Goal: Transaction & Acquisition: Purchase product/service

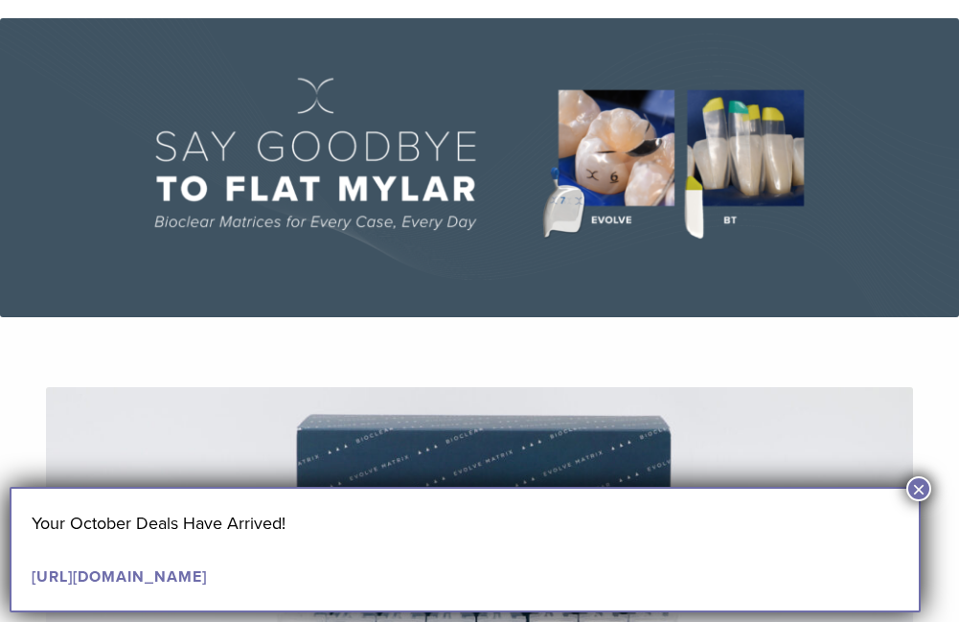
scroll to position [383, 0]
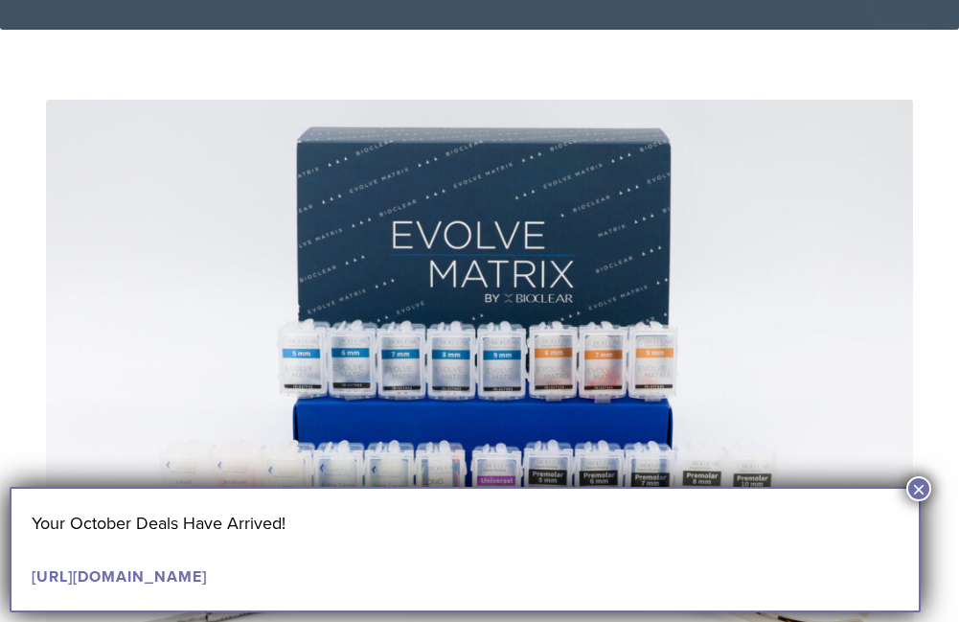
click at [917, 478] on button "×" at bounding box center [919, 488] width 25 height 25
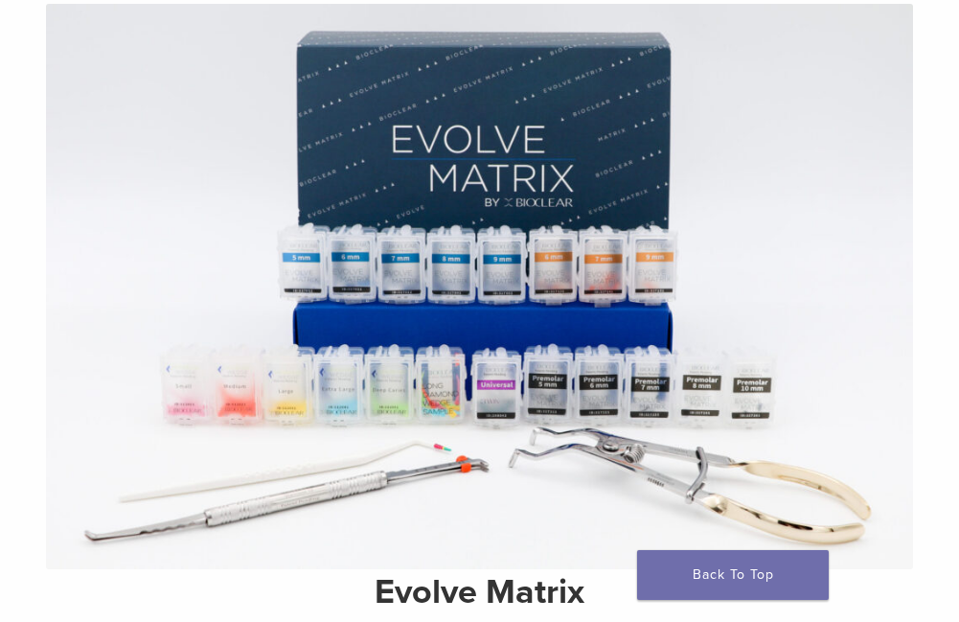
scroll to position [767, 0]
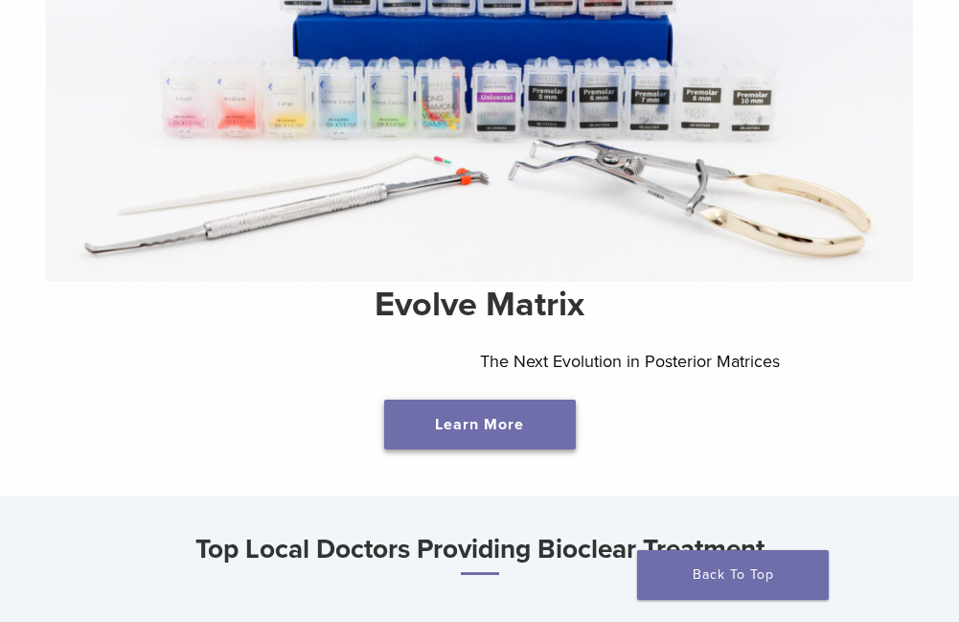
click at [527, 442] on link "Learn More" at bounding box center [480, 425] width 192 height 50
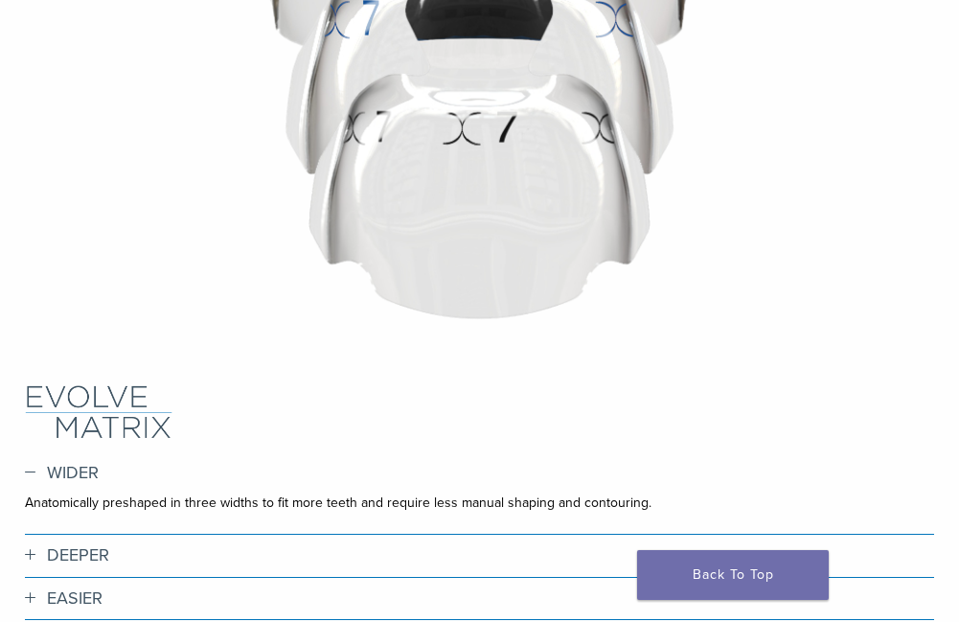
scroll to position [575, 0]
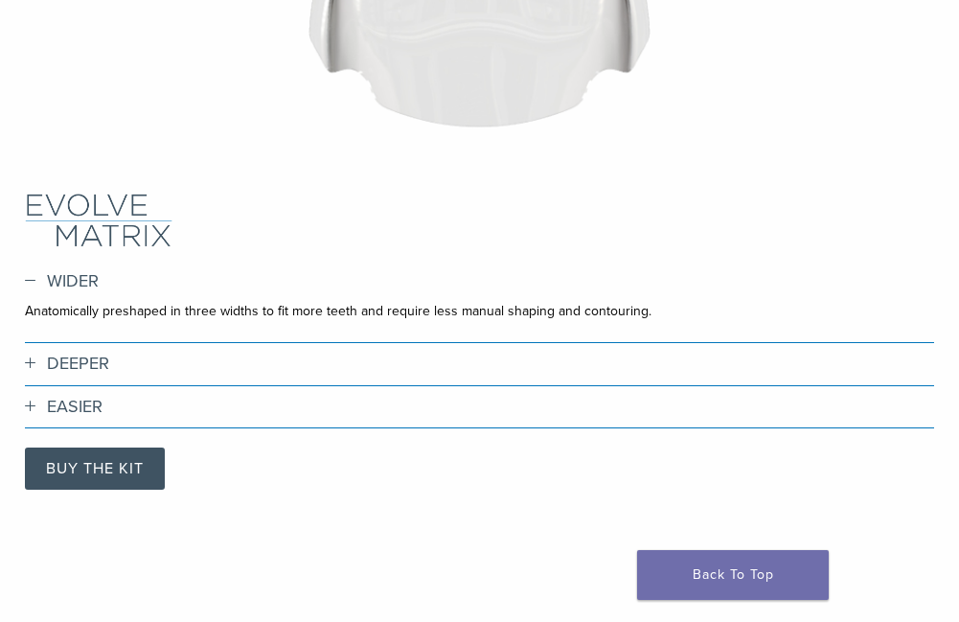
click at [203, 380] on div "DEEPER Deeper extensions mean deeper seating for more consistent outcomes." at bounding box center [479, 370] width 909 height 33
click at [81, 376] on div "DEEPER Deeper extensions mean deeper seating for more consistent outcomes." at bounding box center [479, 370] width 909 height 33
click at [81, 367] on h3 "DEEPER" at bounding box center [479, 364] width 909 height 21
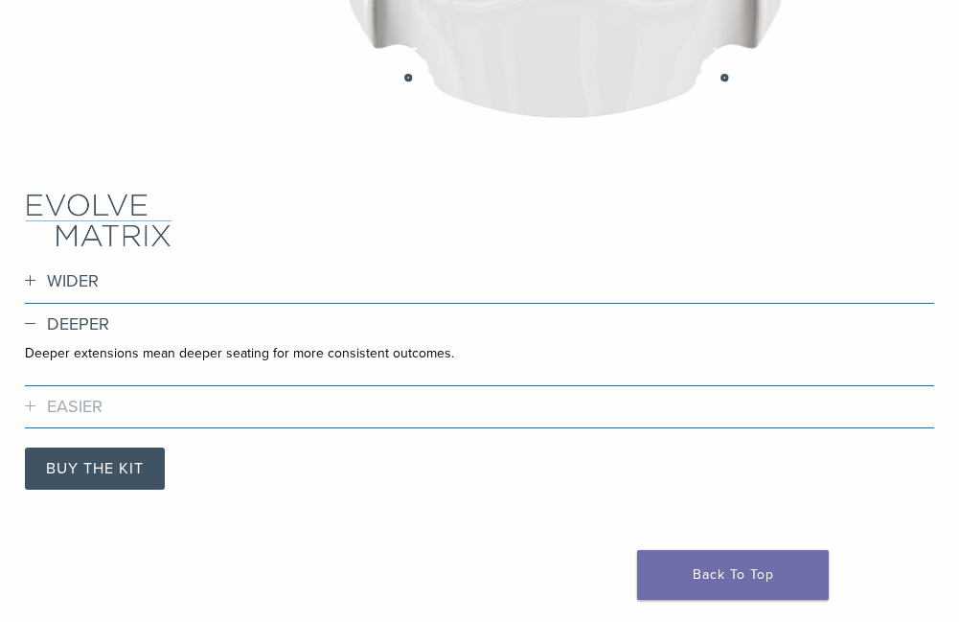
click at [98, 410] on h3 "EASIER" at bounding box center [479, 407] width 909 height 21
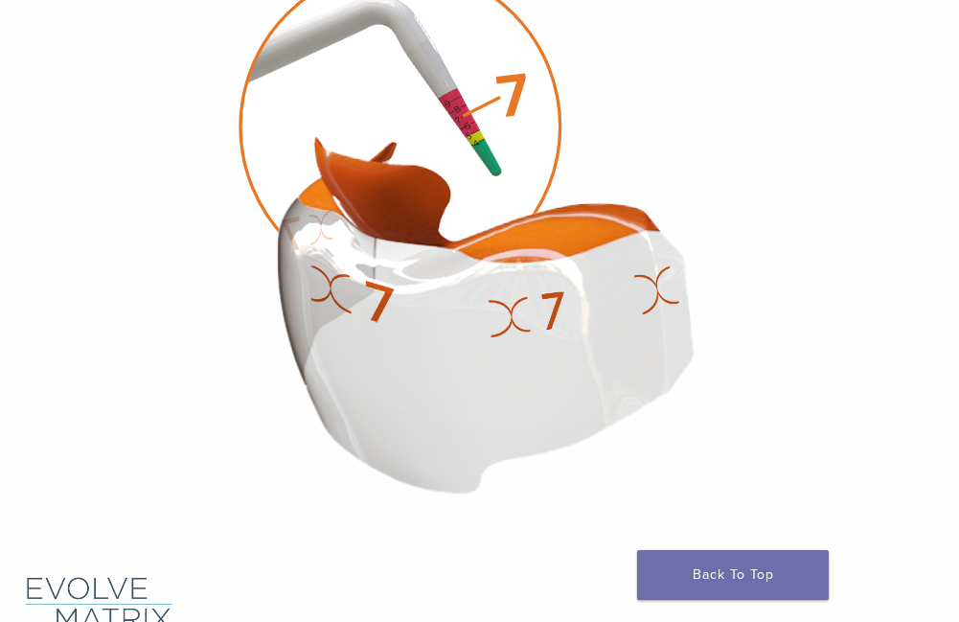
scroll to position [0, 0]
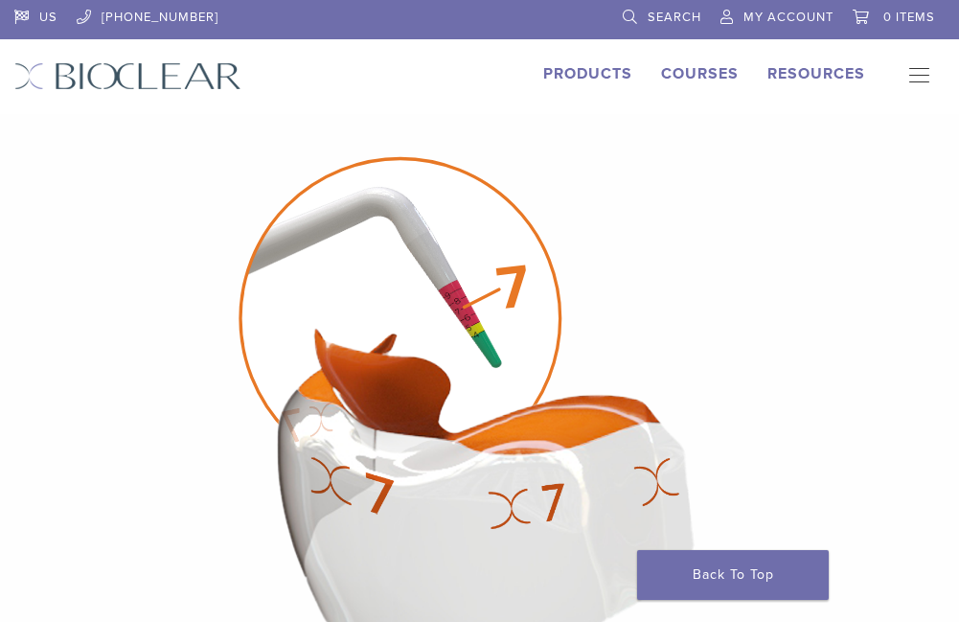
click at [623, 64] on link "Products" at bounding box center [587, 73] width 89 height 19
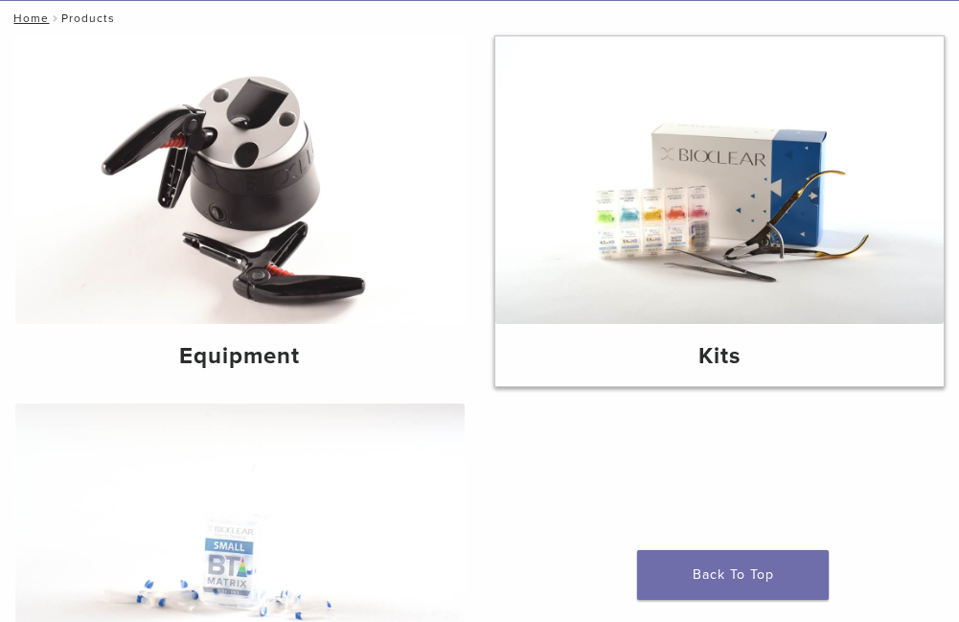
scroll to position [383, 0]
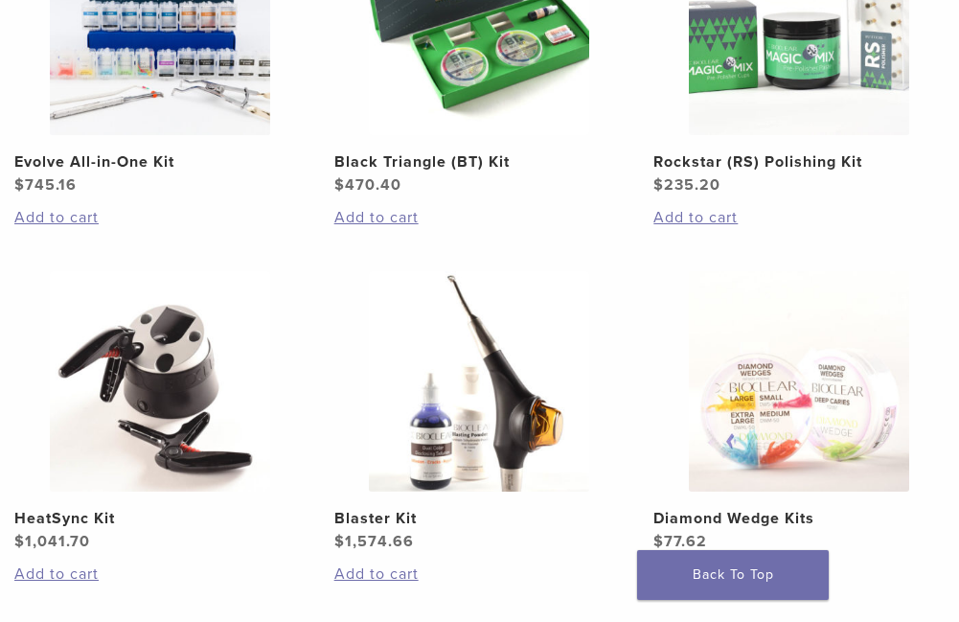
scroll to position [192, 0]
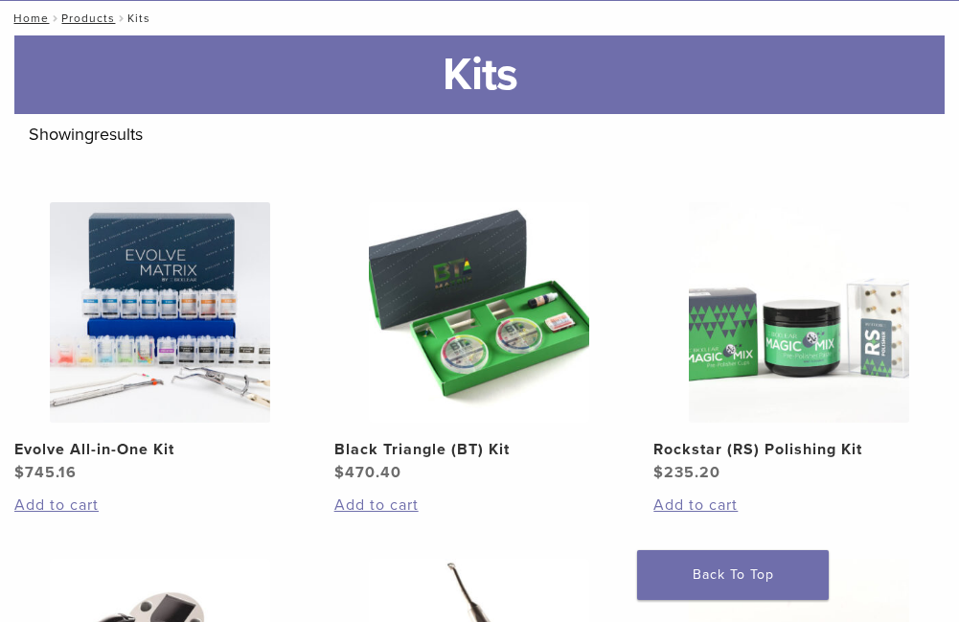
click at [458, 324] on img at bounding box center [479, 312] width 220 height 220
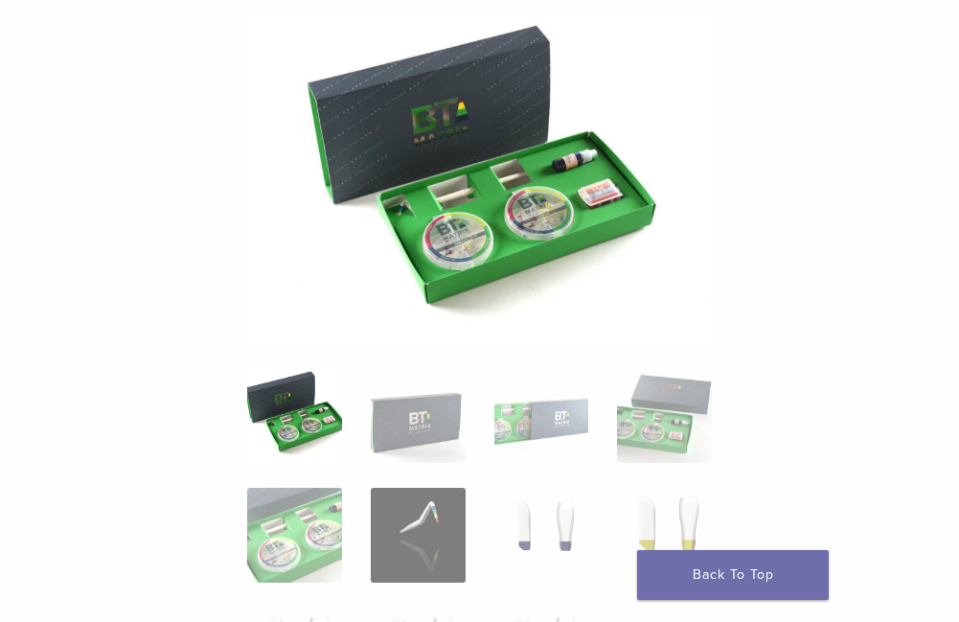
scroll to position [575, 0]
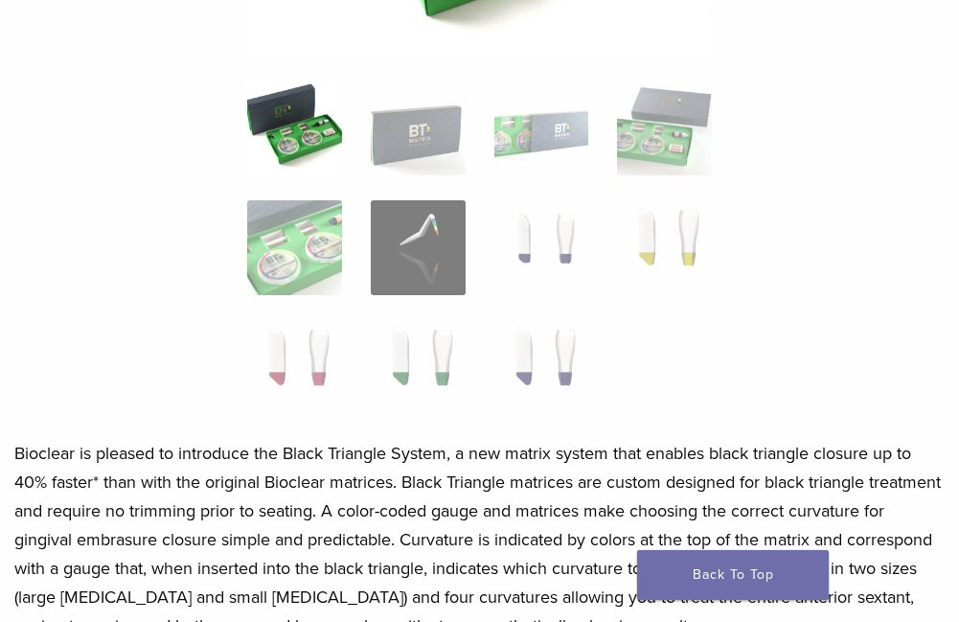
click at [290, 146] on img at bounding box center [294, 127] width 95 height 95
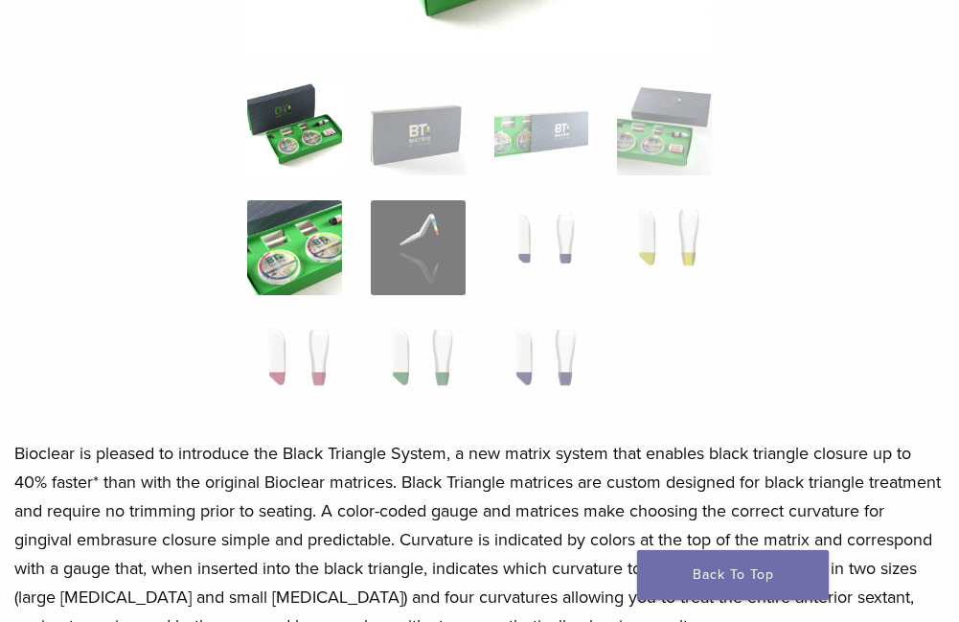
click at [286, 262] on img at bounding box center [294, 247] width 95 height 95
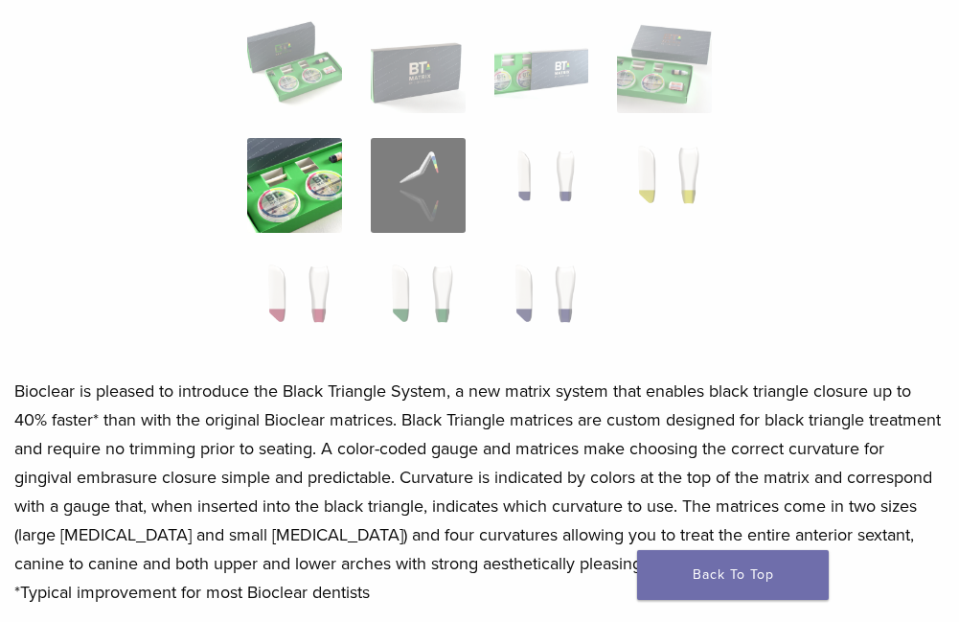
click at [348, 197] on ol at bounding box center [480, 197] width 494 height 358
click at [318, 209] on img at bounding box center [294, 185] width 95 height 95
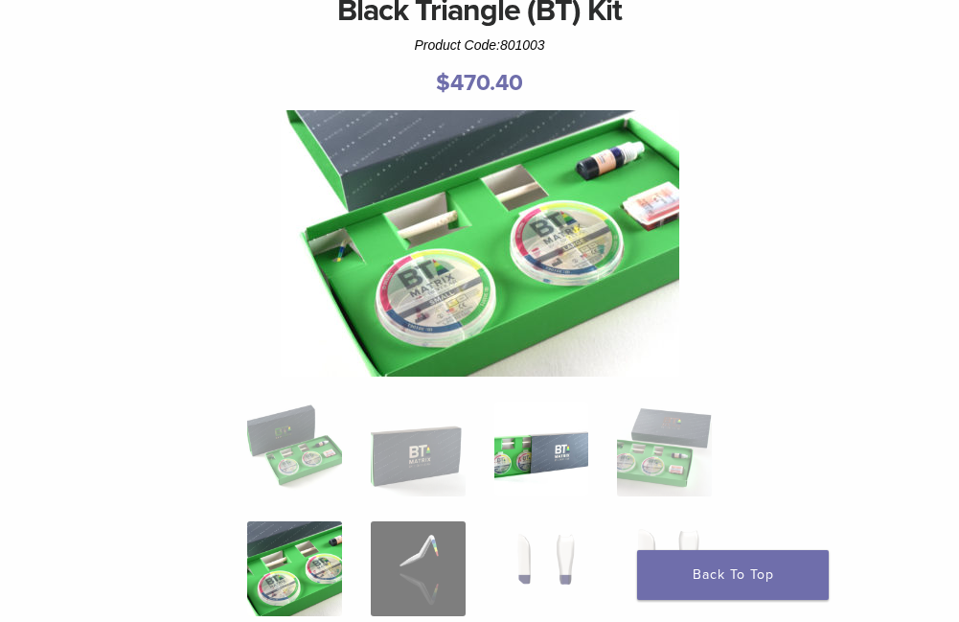
click at [539, 449] on img at bounding box center [541, 449] width 95 height 95
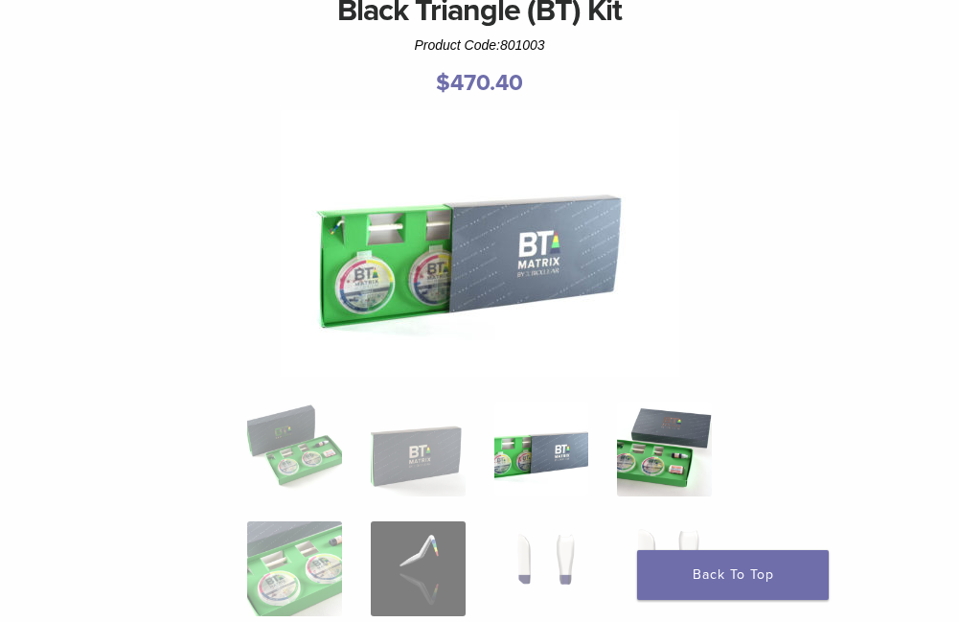
click at [672, 413] on img at bounding box center [664, 449] width 95 height 95
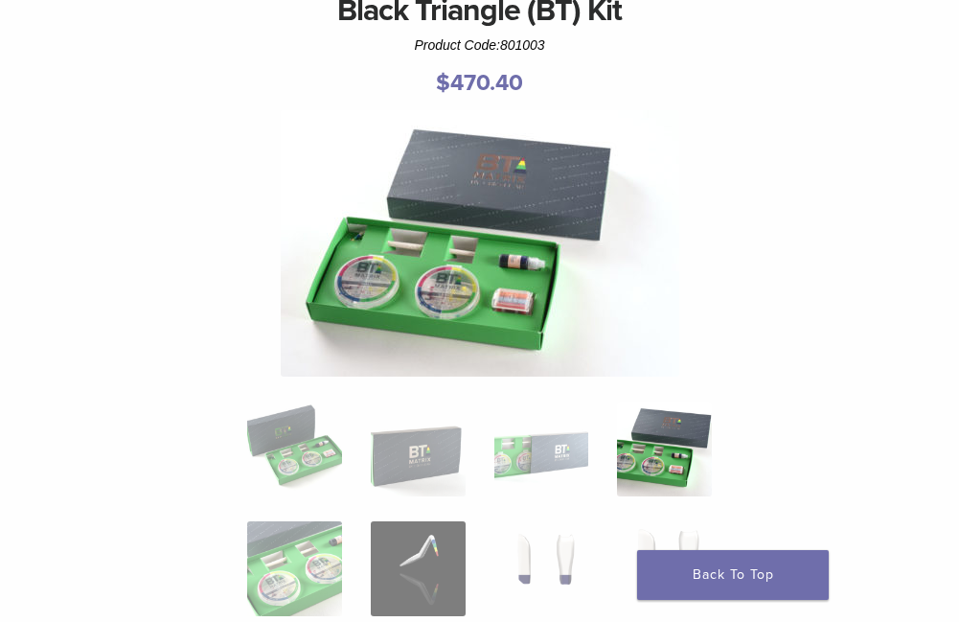
scroll to position [479, 0]
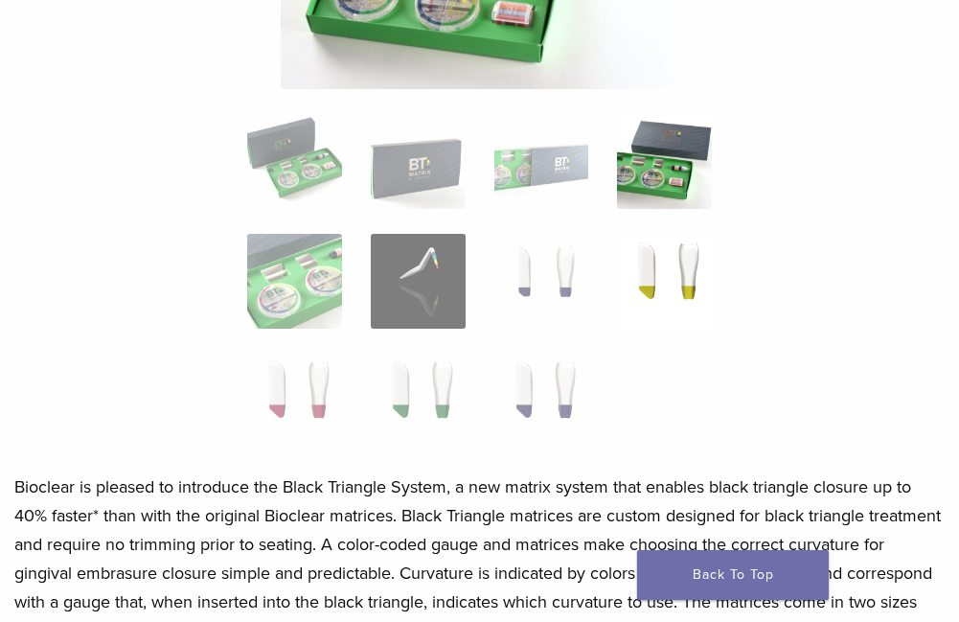
click at [648, 249] on img at bounding box center [664, 281] width 95 height 95
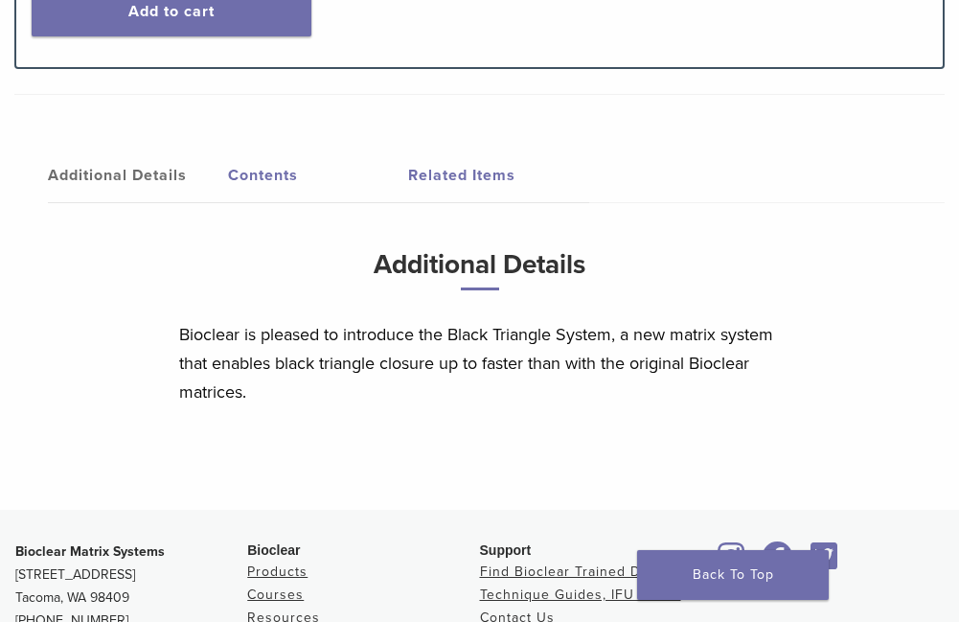
scroll to position [1342, 0]
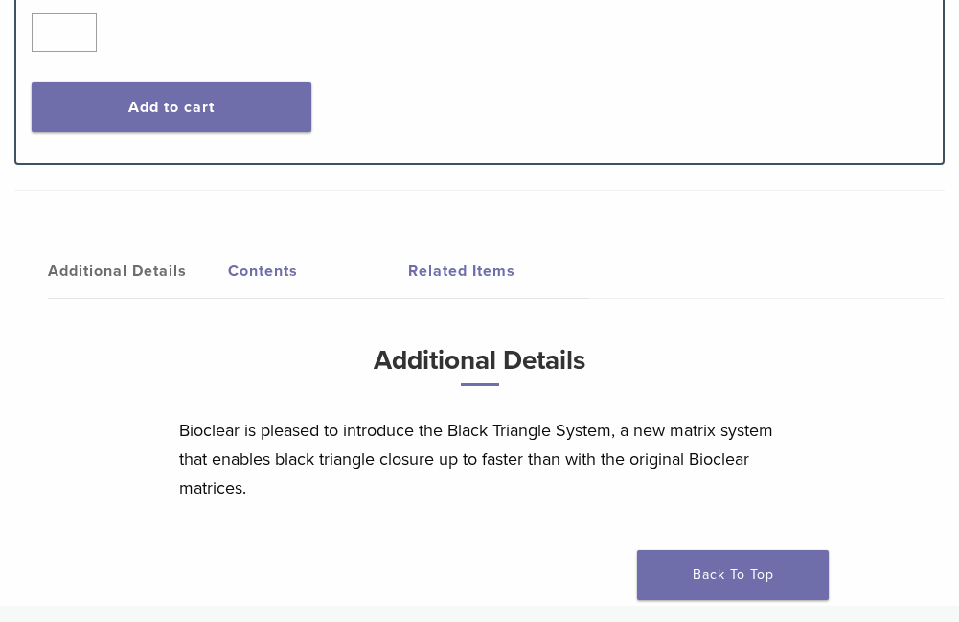
click at [271, 261] on link "Contents" at bounding box center [318, 271] width 180 height 54
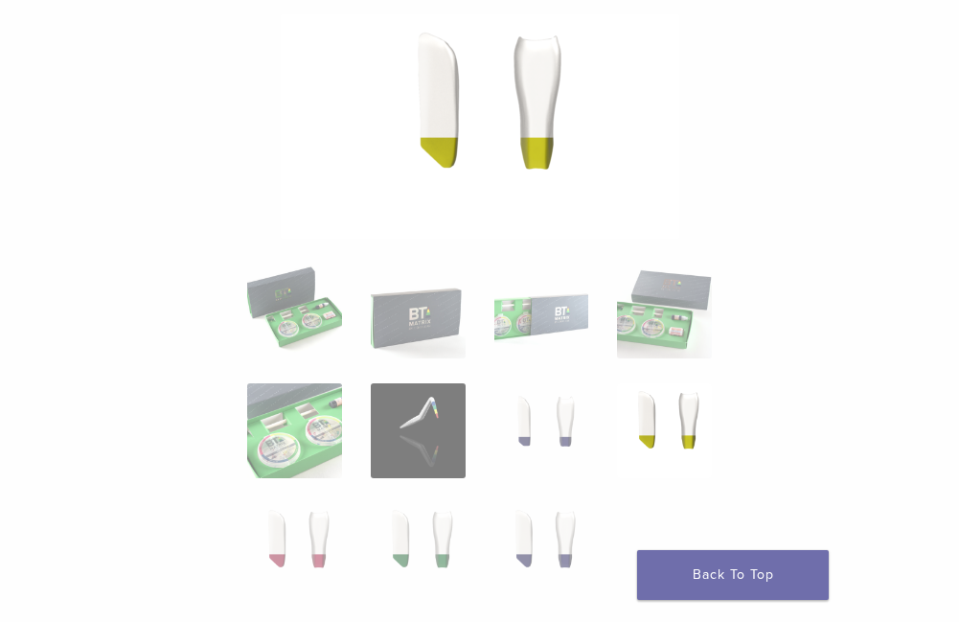
scroll to position [0, 0]
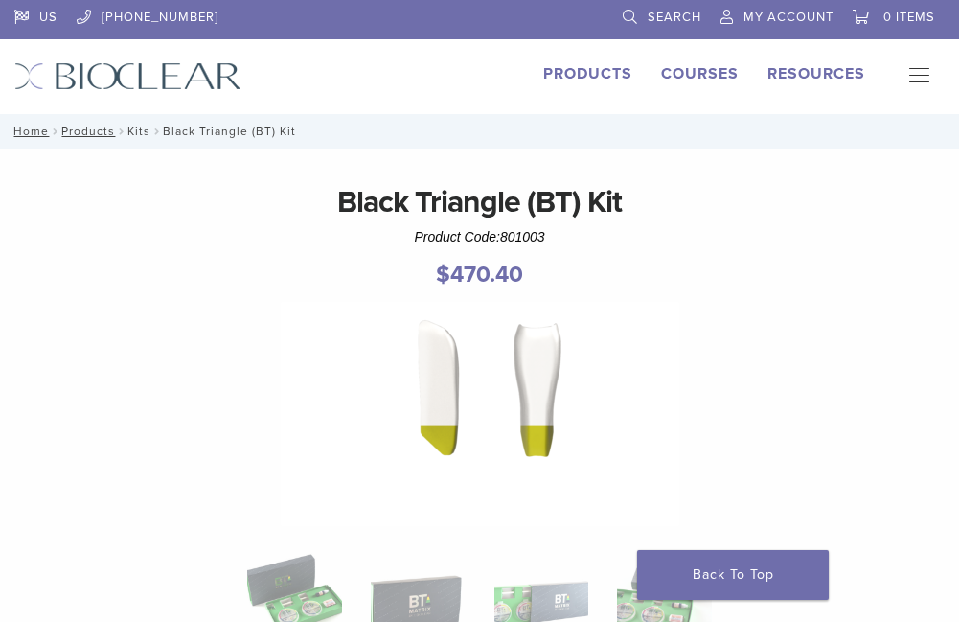
click at [137, 127] on link "Kits" at bounding box center [138, 131] width 23 height 13
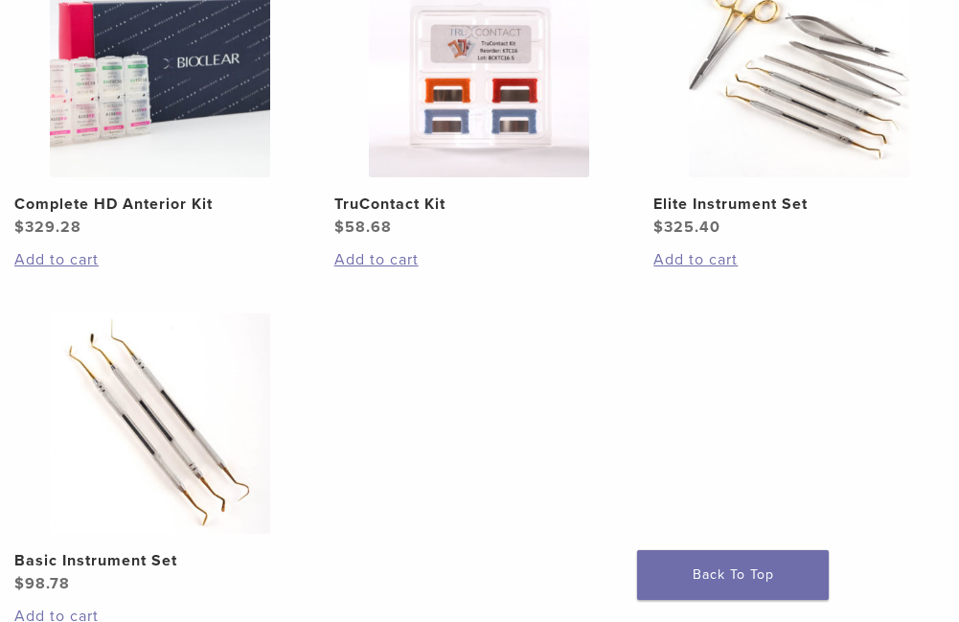
scroll to position [958, 0]
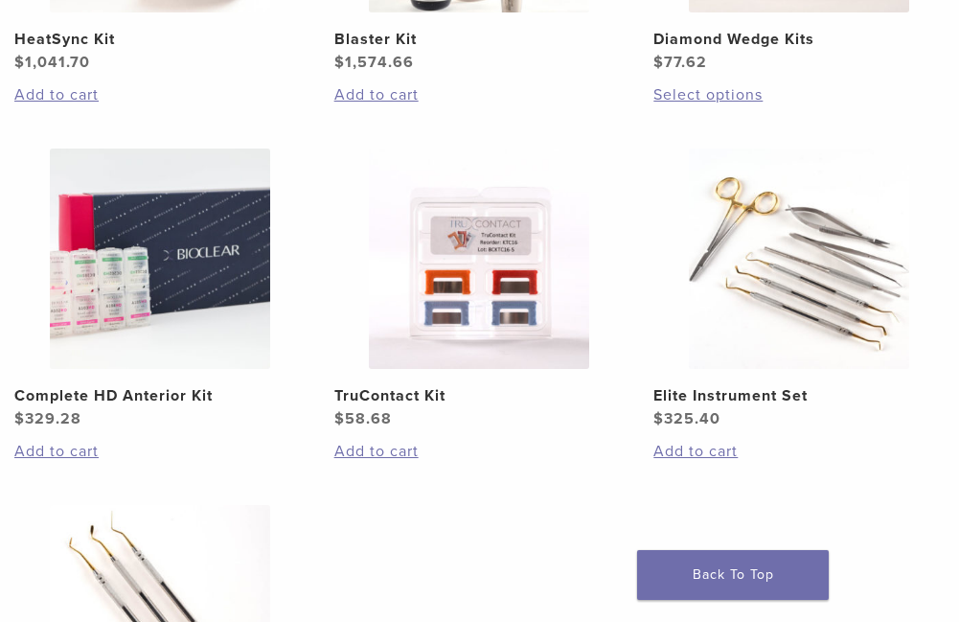
click at [177, 264] on img at bounding box center [160, 259] width 220 height 220
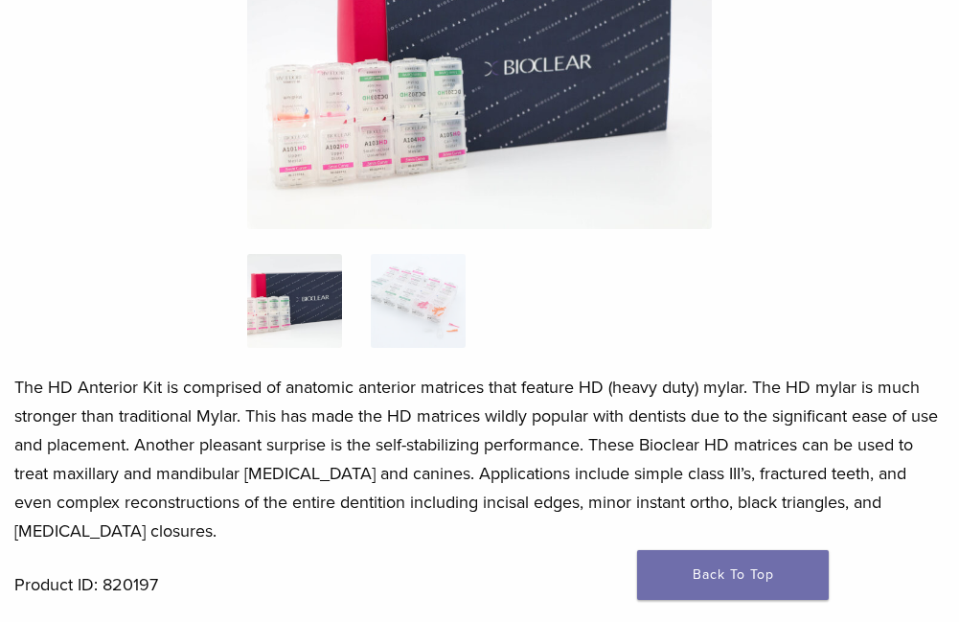
scroll to position [96, 0]
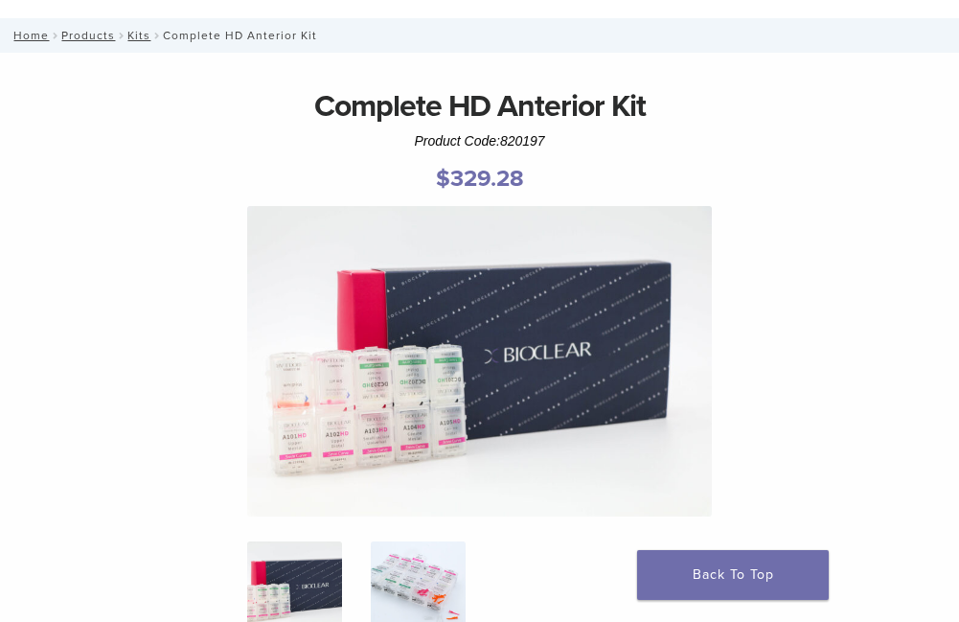
click at [440, 603] on img at bounding box center [418, 588] width 95 height 95
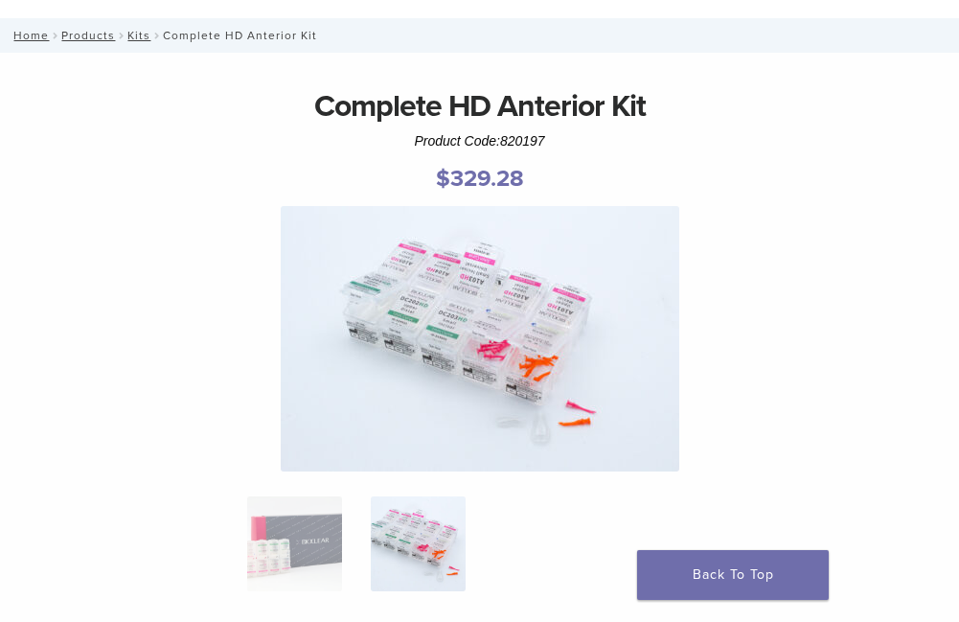
scroll to position [0, 0]
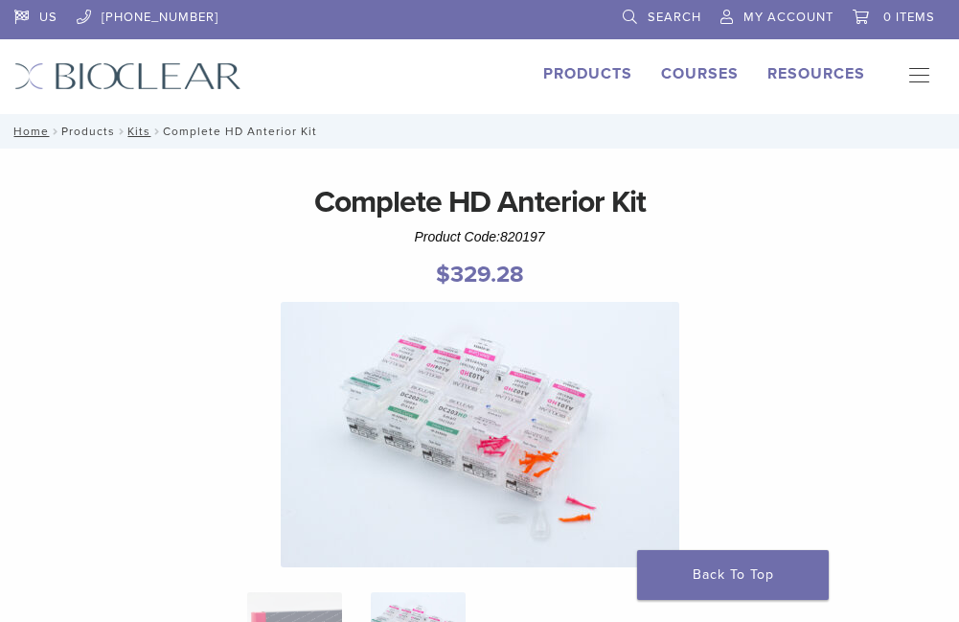
click at [95, 130] on link "Products" at bounding box center [88, 131] width 54 height 13
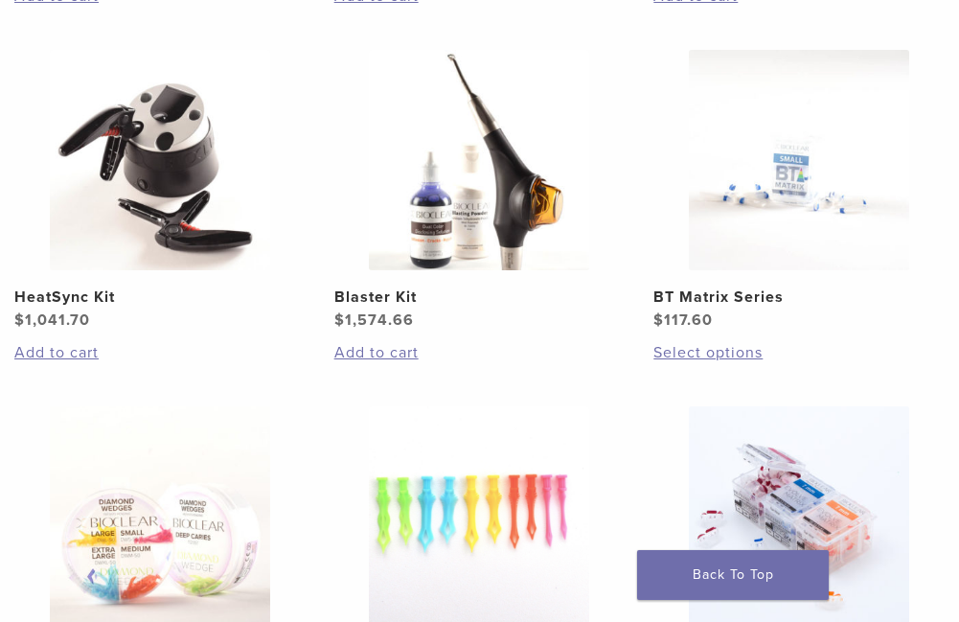
scroll to position [1533, 0]
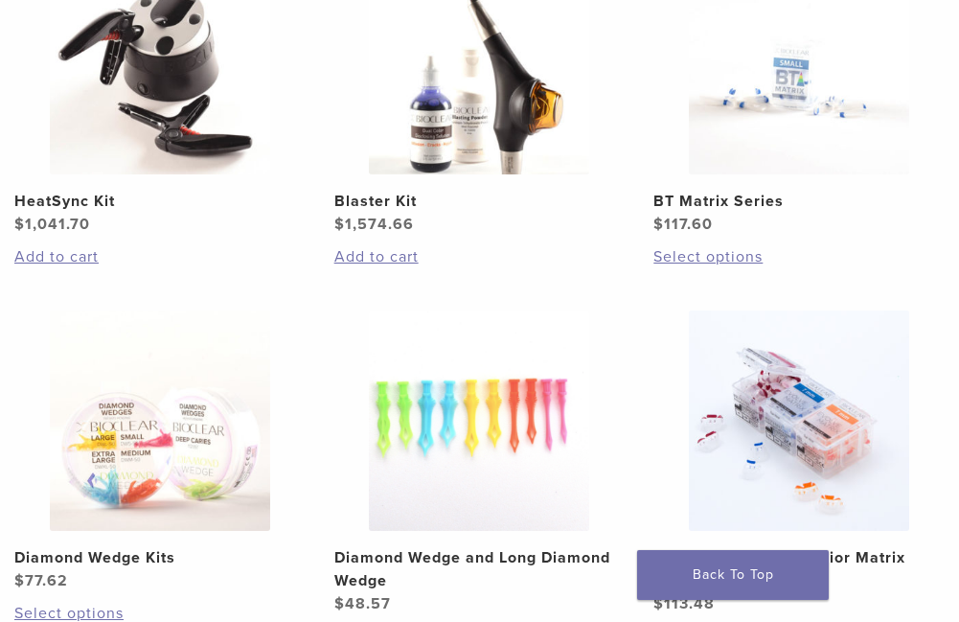
click at [803, 100] on img at bounding box center [799, 64] width 220 height 220
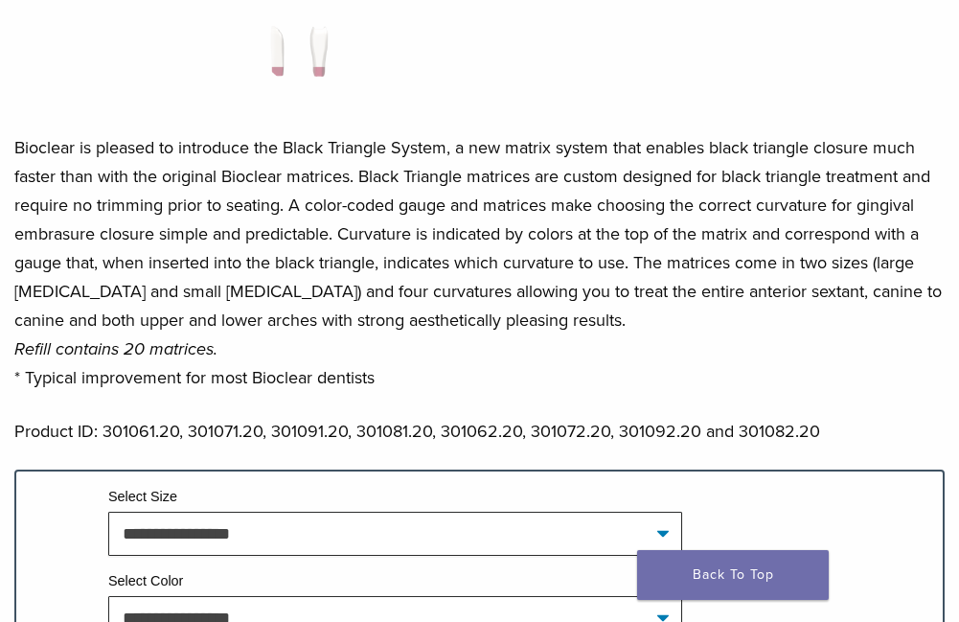
scroll to position [1054, 0]
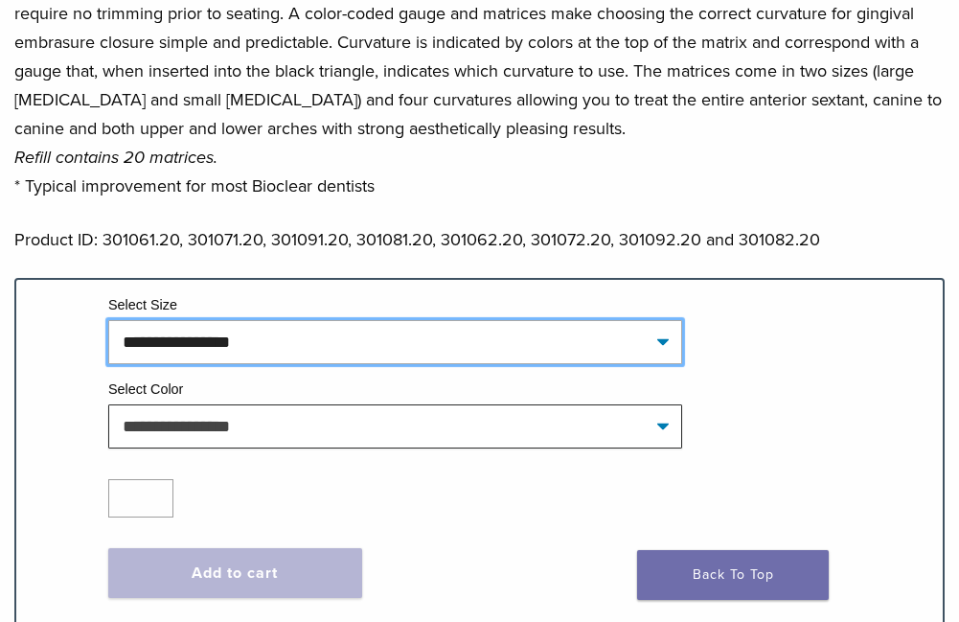
click at [449, 362] on select "**********" at bounding box center [395, 342] width 574 height 44
click at [108, 320] on select "**********" at bounding box center [395, 342] width 574 height 44
select select "*****"
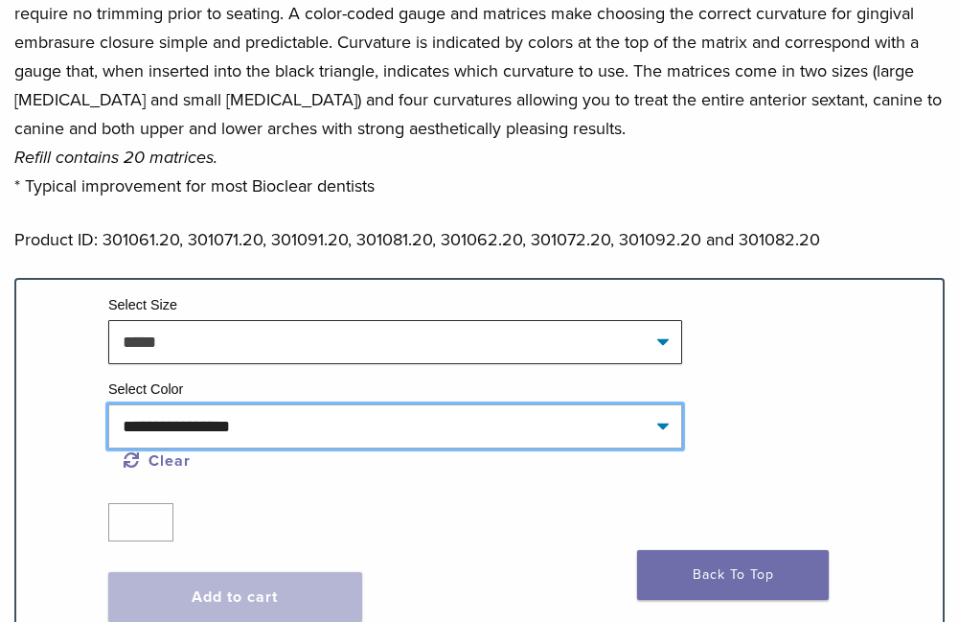
click at [396, 435] on select "**********" at bounding box center [395, 426] width 574 height 44
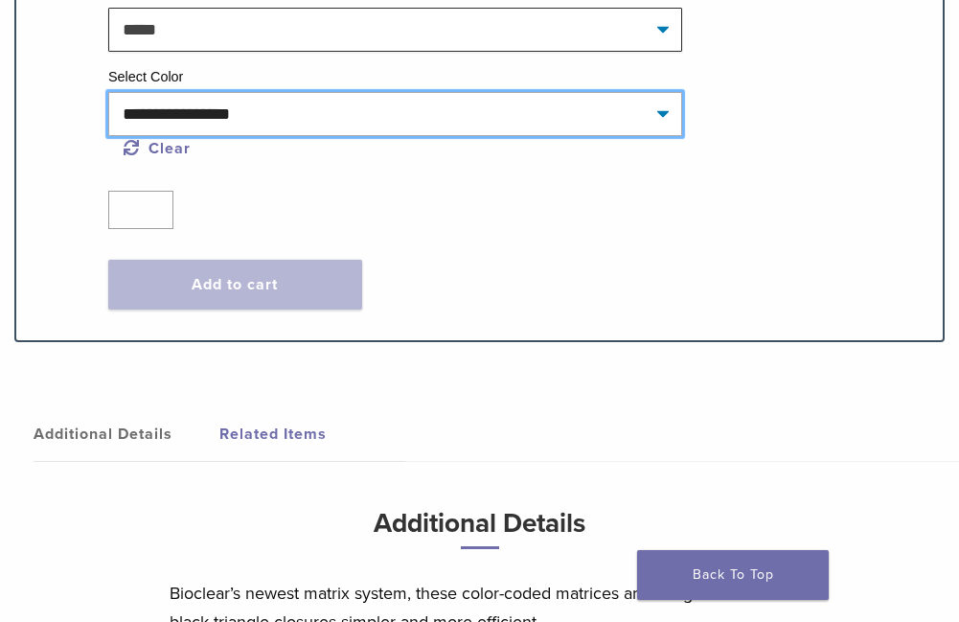
scroll to position [1271, 0]
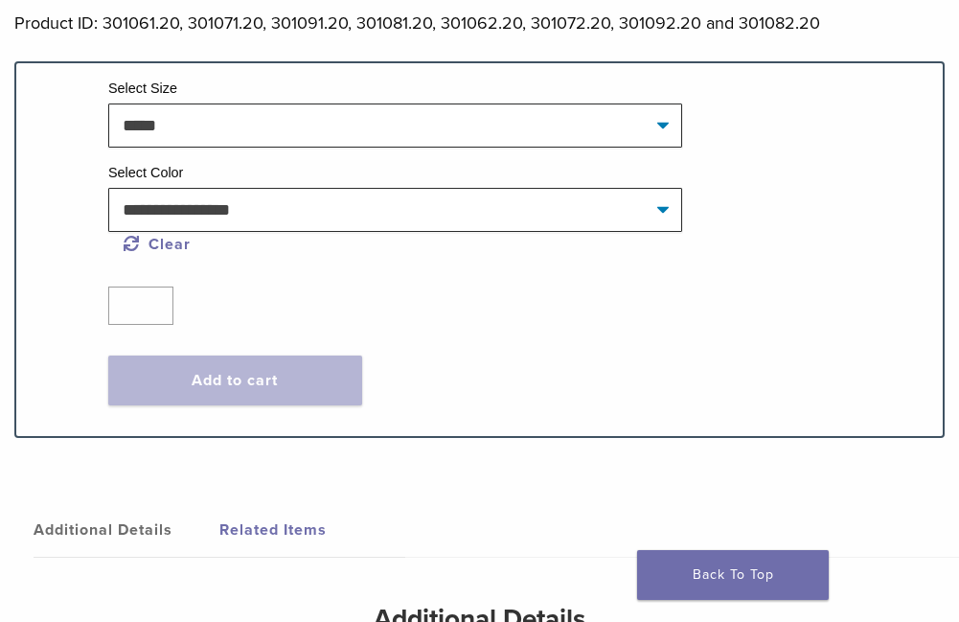
click at [87, 518] on link "Additional Details" at bounding box center [127, 530] width 186 height 54
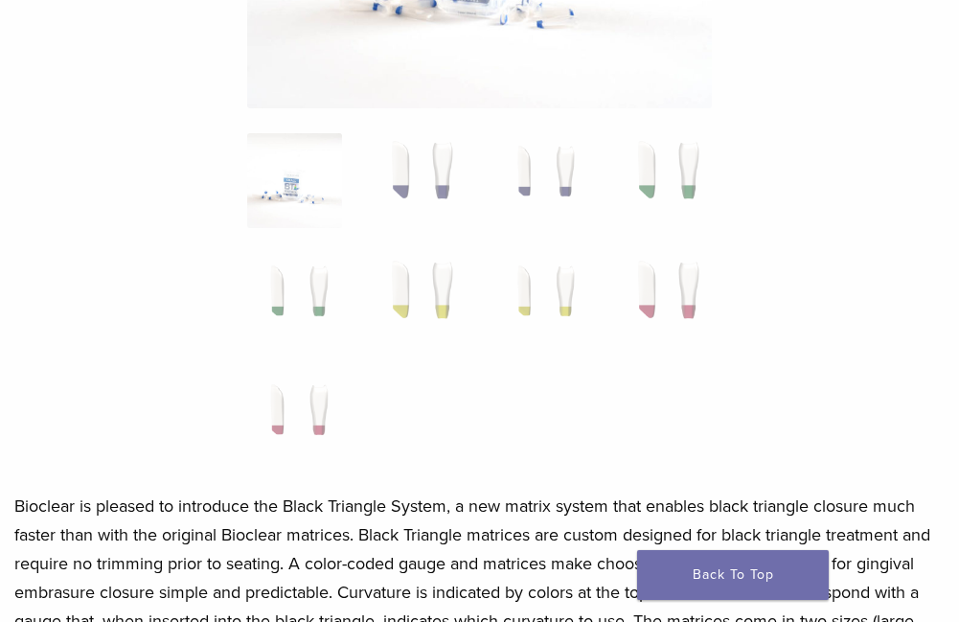
scroll to position [887, 0]
